Goal: Check status: Check status

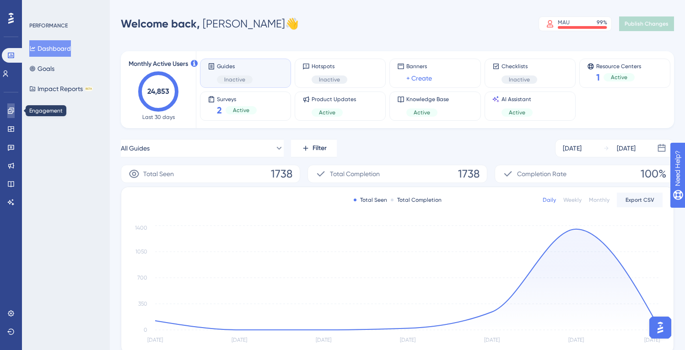
click at [10, 113] on icon at bounding box center [11, 111] width 6 height 6
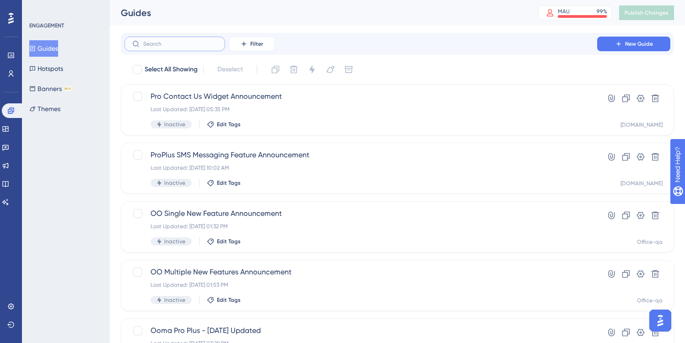
click at [167, 42] on input "text" at bounding box center [180, 44] width 74 height 6
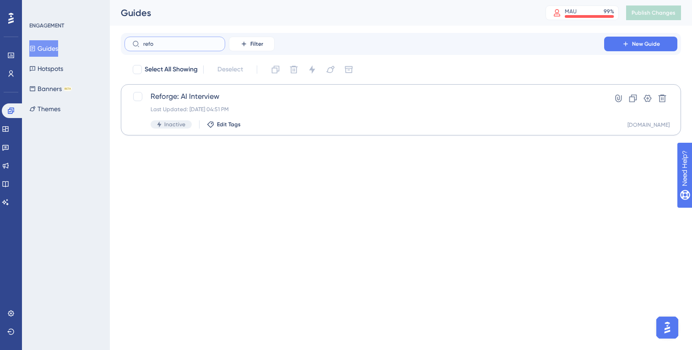
type input "refo"
click at [235, 92] on span "Reforge: AI Interview" at bounding box center [365, 96] width 428 height 11
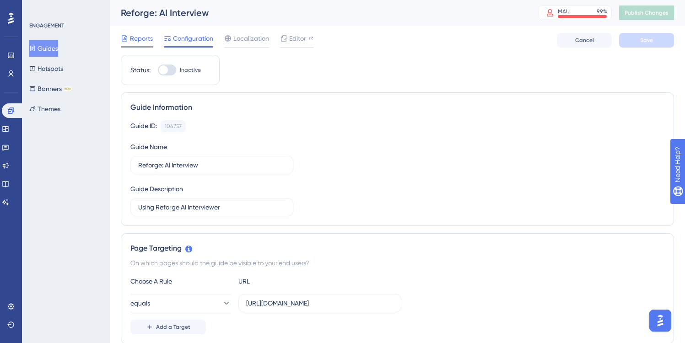
click at [141, 37] on span "Reports" at bounding box center [141, 38] width 23 height 11
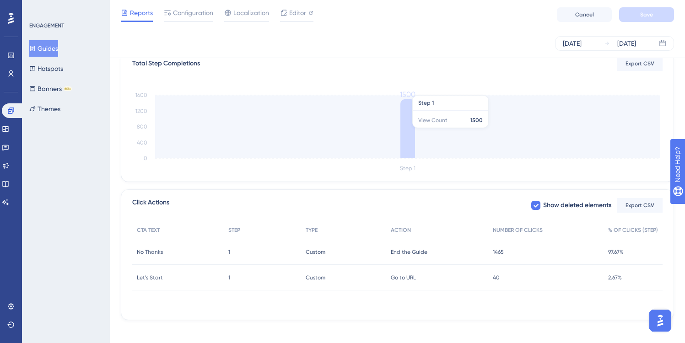
scroll to position [237, 0]
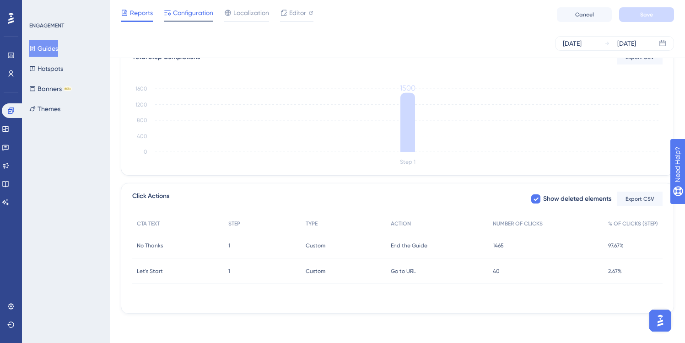
click at [191, 11] on span "Configuration" at bounding box center [193, 12] width 40 height 11
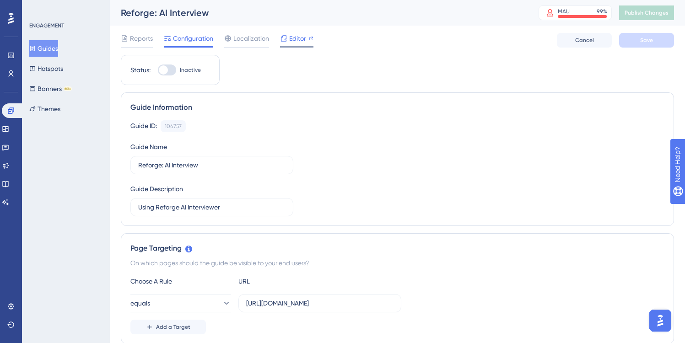
click at [299, 37] on span "Editor" at bounding box center [297, 38] width 17 height 11
click at [140, 41] on span "Reports" at bounding box center [141, 38] width 23 height 11
